Goal: Transaction & Acquisition: Purchase product/service

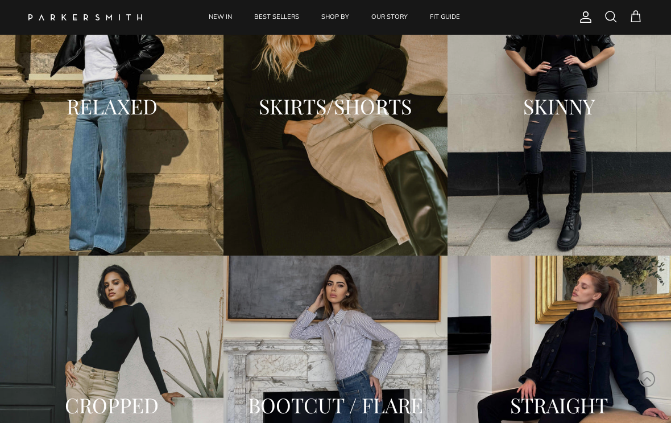
scroll to position [1304, 0]
click at [67, 153] on div "RELAXED" at bounding box center [112, 106] width 224 height 298
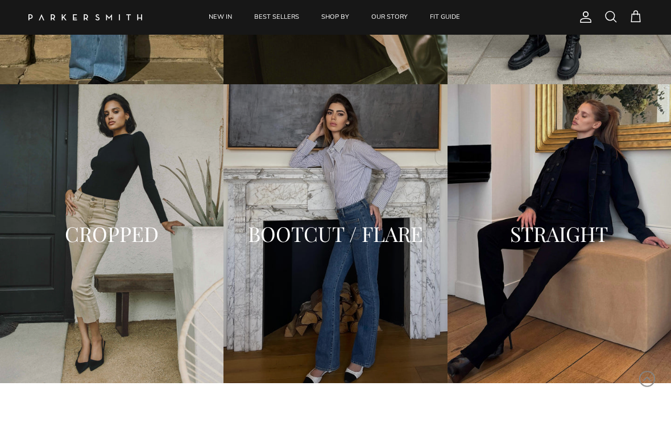
scroll to position [1476, 0]
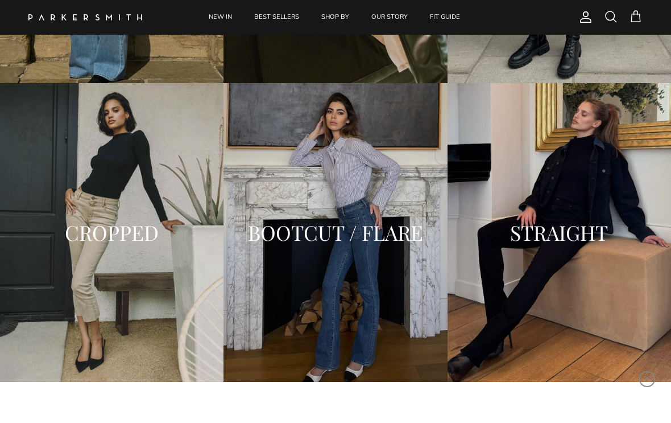
click at [149, 199] on div "CROPPED" at bounding box center [112, 232] width 224 height 298
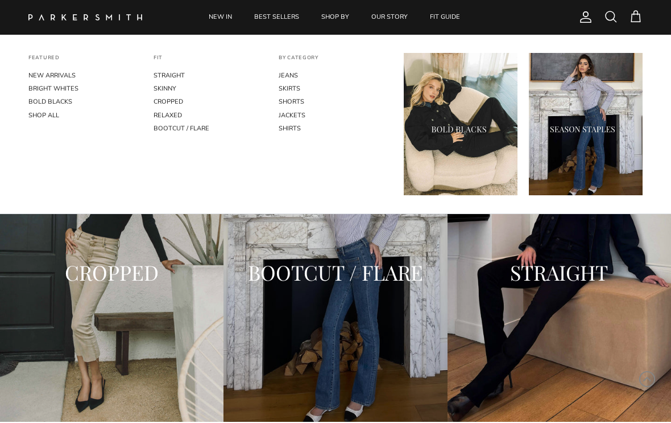
scroll to position [1434, 0]
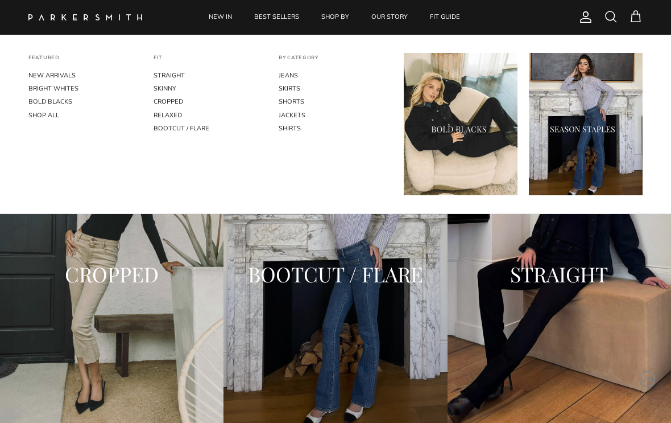
click at [576, 279] on h2 "STRAIGHT" at bounding box center [559, 274] width 201 height 23
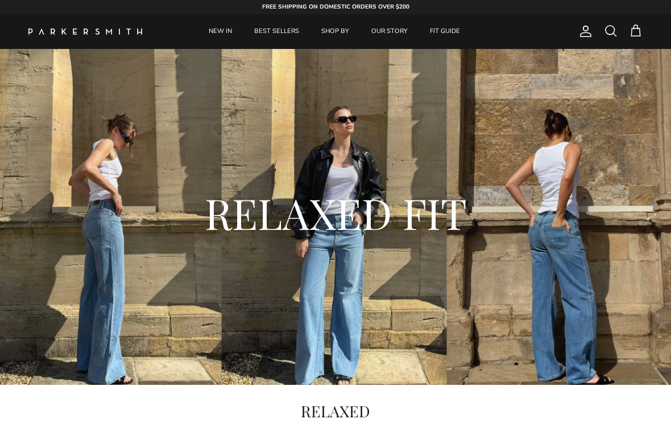
click at [84, 149] on div "RELAXED FIT" at bounding box center [336, 217] width 626 height 142
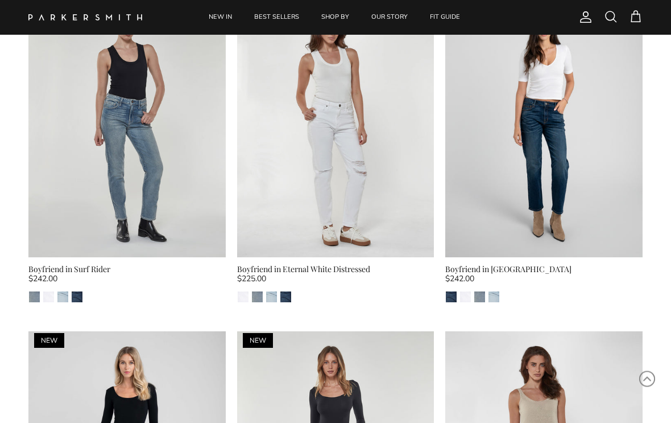
scroll to position [792, 0]
click at [564, 180] on img at bounding box center [544, 125] width 197 height 263
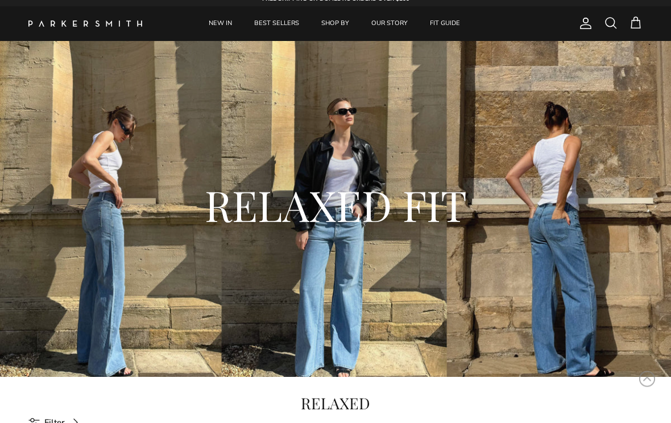
scroll to position [0, 0]
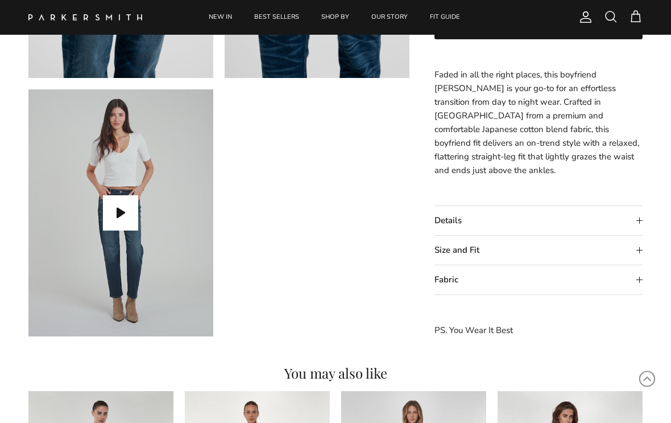
scroll to position [781, 0]
click at [575, 250] on summary "Size and Fit" at bounding box center [539, 250] width 208 height 29
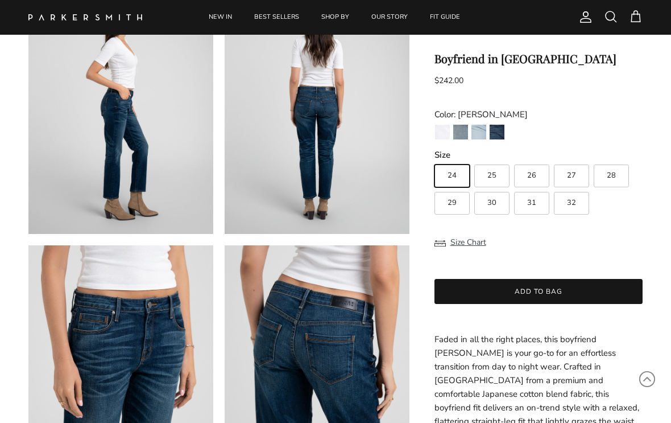
scroll to position [368, 0]
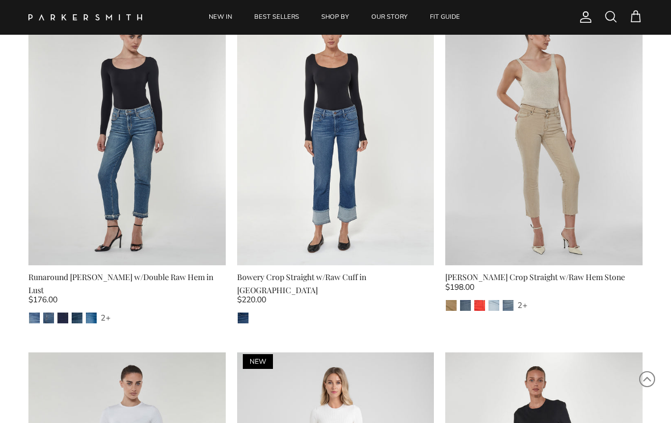
scroll to position [1098, 0]
click at [470, 302] on img "Pier" at bounding box center [465, 304] width 11 height 11
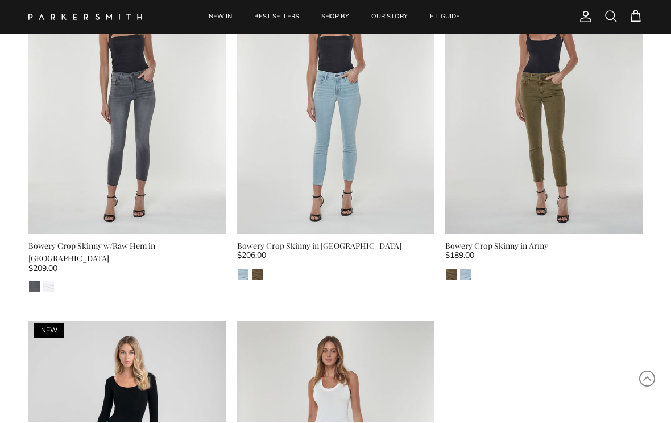
scroll to position [2880, 0]
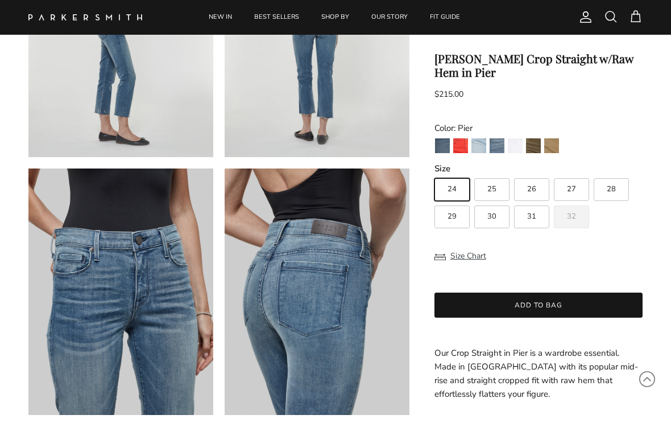
scroll to position [383, 0]
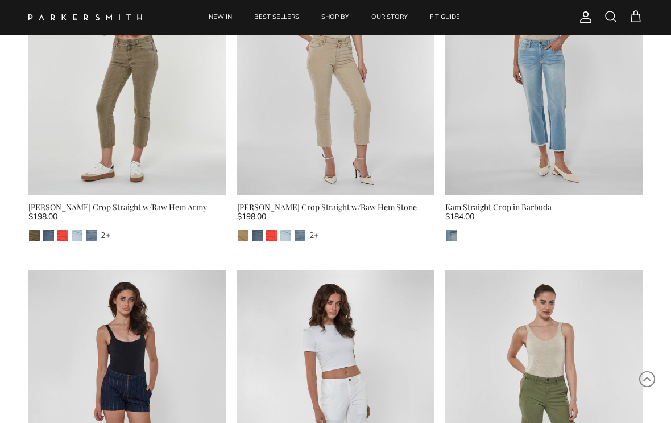
scroll to position [3198, 0]
